Goal: Check status: Check status

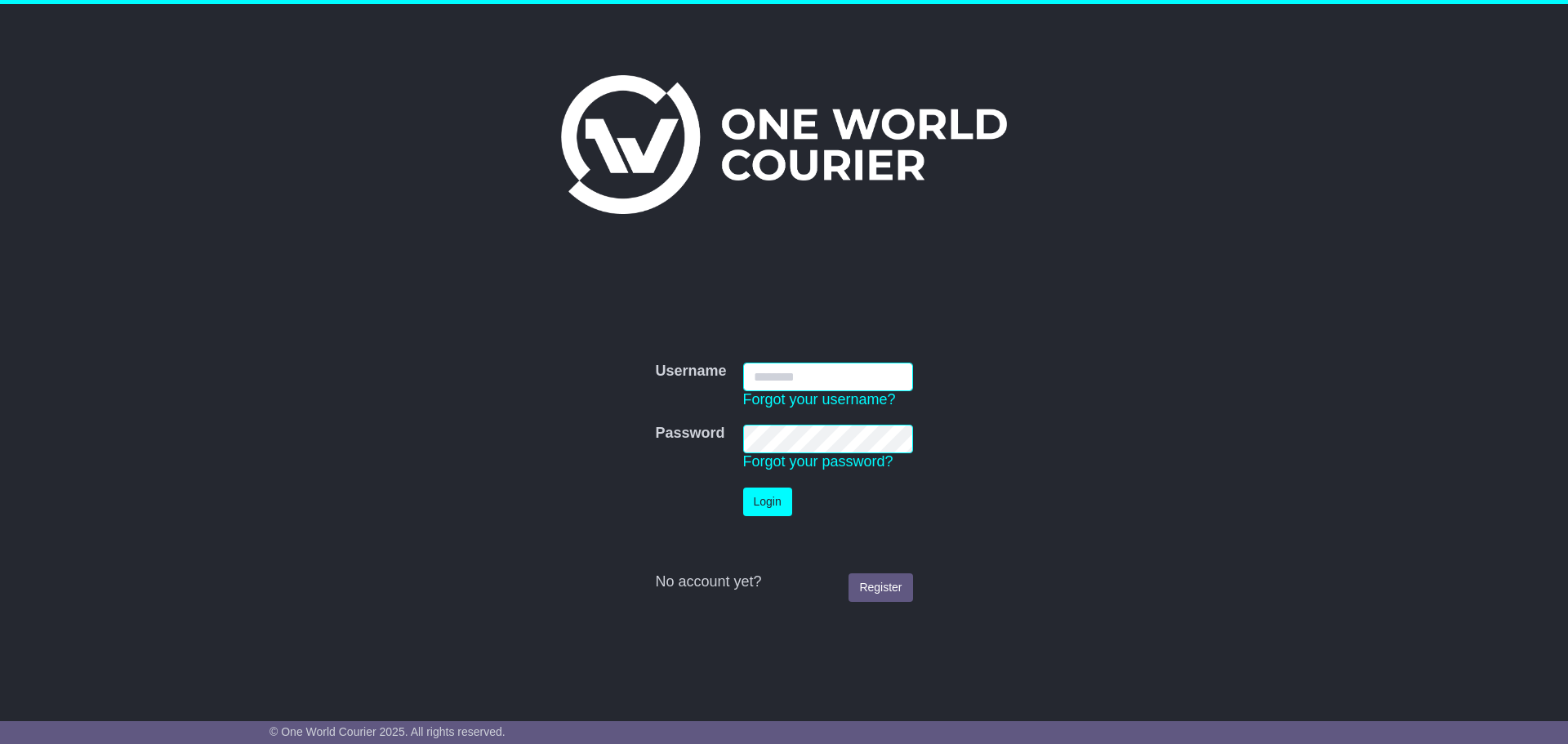
type input "**********"
click at [748, 500] on button "Login" at bounding box center [768, 501] width 49 height 29
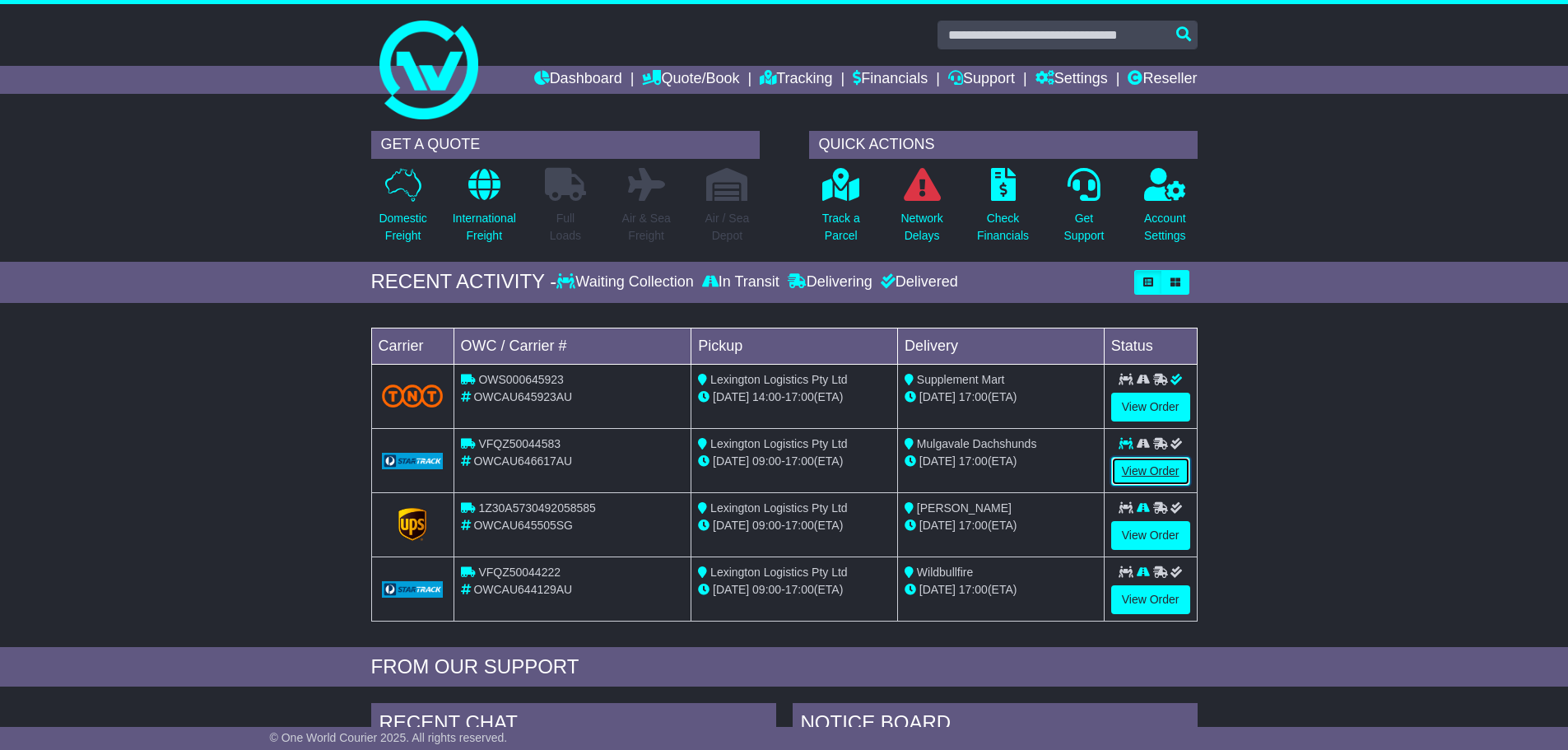
click at [1141, 466] on link "View Order" at bounding box center [1150, 471] width 79 height 29
